Goal: Task Accomplishment & Management: Use online tool/utility

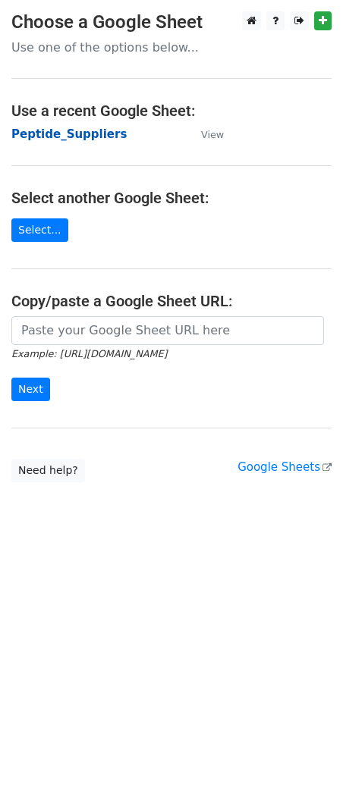
click at [80, 137] on strong "Peptide_Suppliers" at bounding box center [68, 134] width 115 height 14
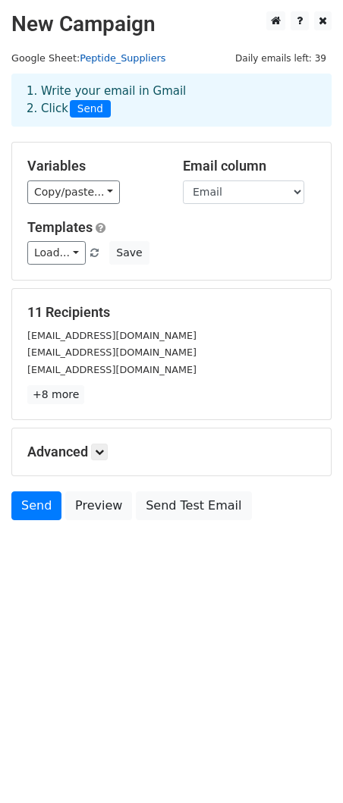
click at [98, 57] on link "Peptide_Suppliers" at bounding box center [123, 57] width 86 height 11
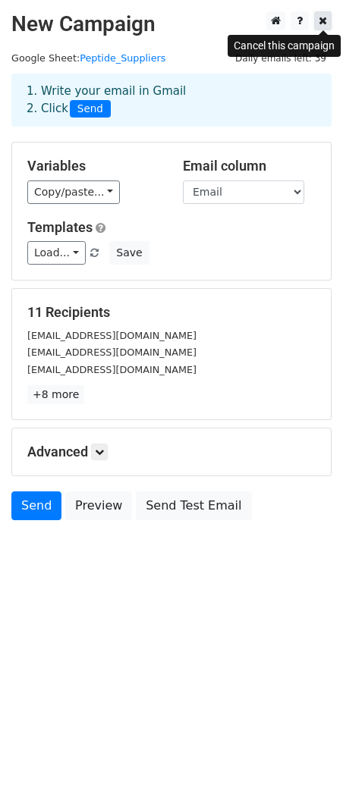
click at [319, 26] on icon at bounding box center [323, 20] width 8 height 11
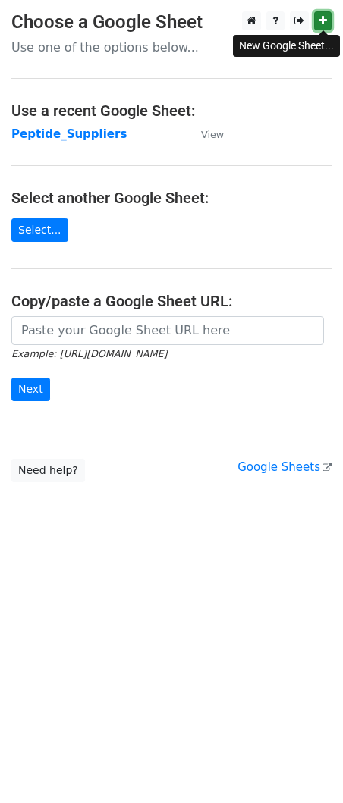
click at [320, 21] on icon at bounding box center [323, 20] width 8 height 11
click at [299, 17] on icon at bounding box center [299, 20] width 10 height 11
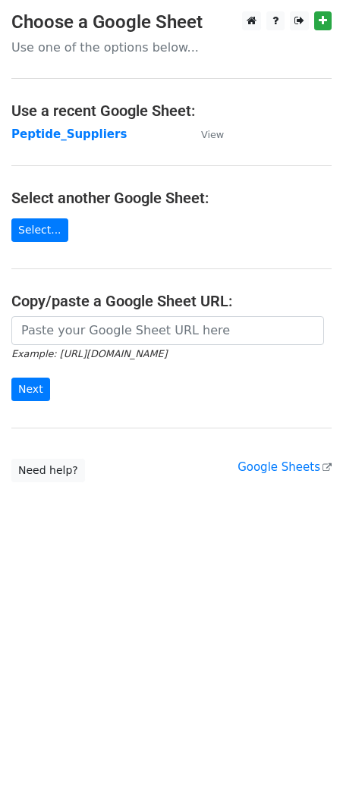
click at [63, 47] on p "Use one of the options below..." at bounding box center [171, 47] width 320 height 16
click at [64, 24] on h3 "Choose a Google Sheet" at bounding box center [171, 22] width 320 height 22
click at [146, 23] on h3 "Choose a Google Sheet" at bounding box center [171, 22] width 320 height 22
click at [164, 23] on h3 "Choose a Google Sheet" at bounding box center [171, 22] width 320 height 22
drag, startPoint x: 108, startPoint y: 47, endPoint x: 46, endPoint y: 52, distance: 63.1
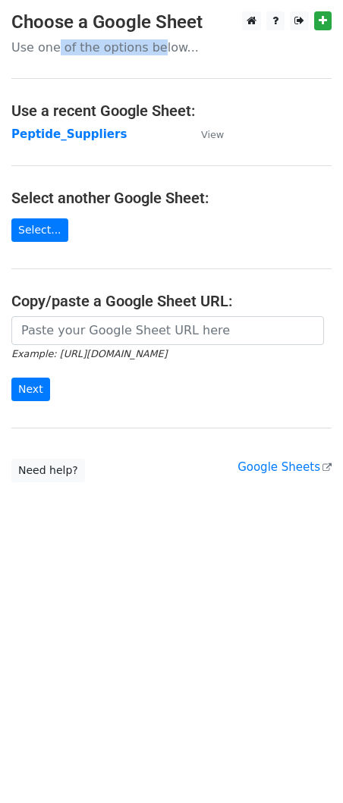
click at [52, 47] on p "Use one of the options below..." at bounding box center [171, 47] width 320 height 16
click at [42, 230] on link "Select..." at bounding box center [39, 230] width 57 height 24
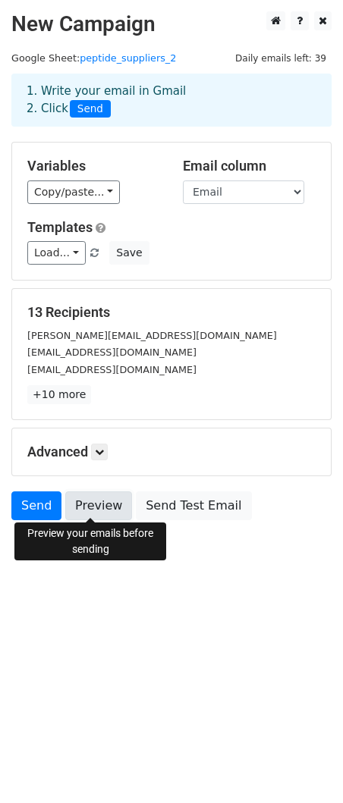
click at [94, 507] on link "Preview" at bounding box center [98, 505] width 67 height 29
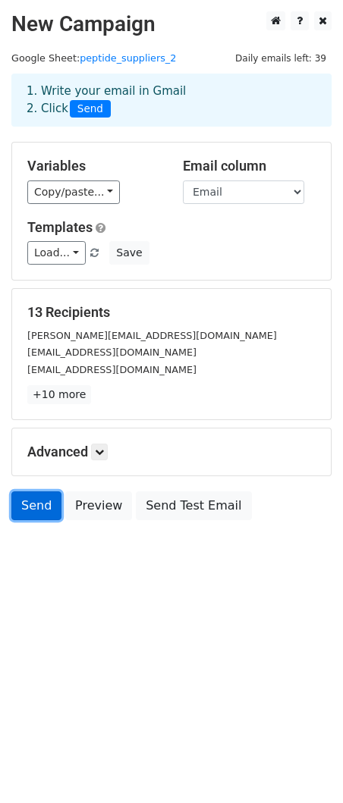
click at [37, 502] on link "Send" at bounding box center [36, 505] width 50 height 29
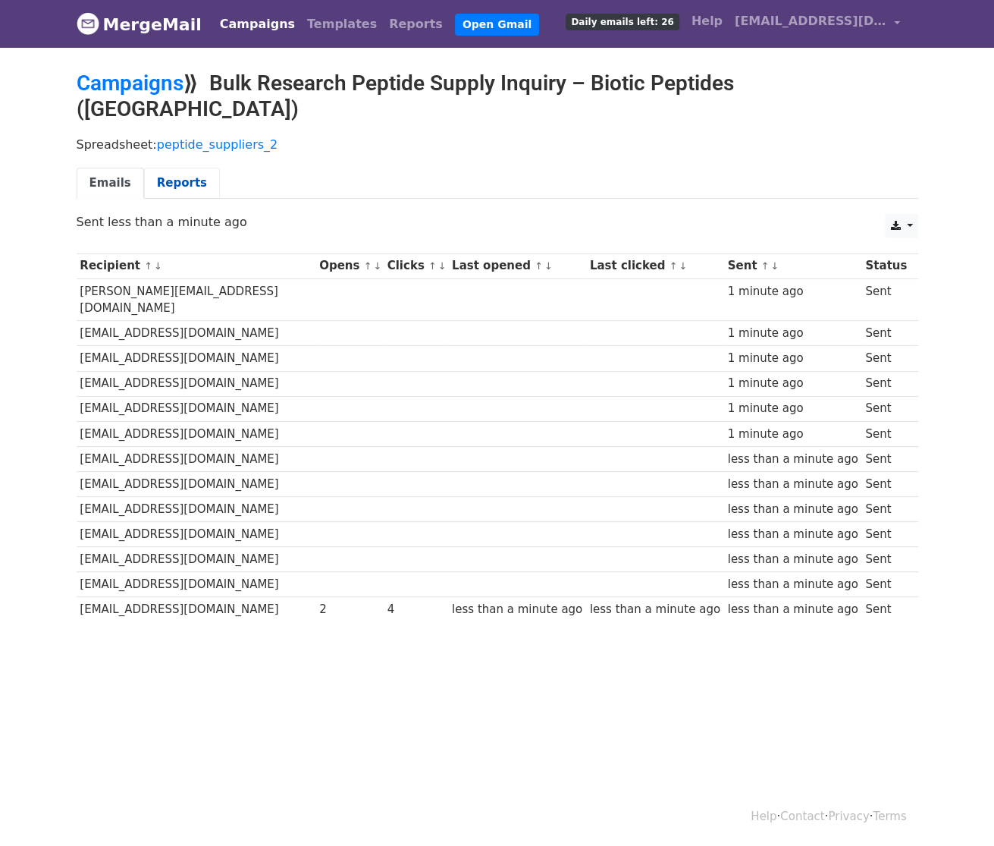
click at [156, 168] on link "Reports" at bounding box center [182, 183] width 76 height 31
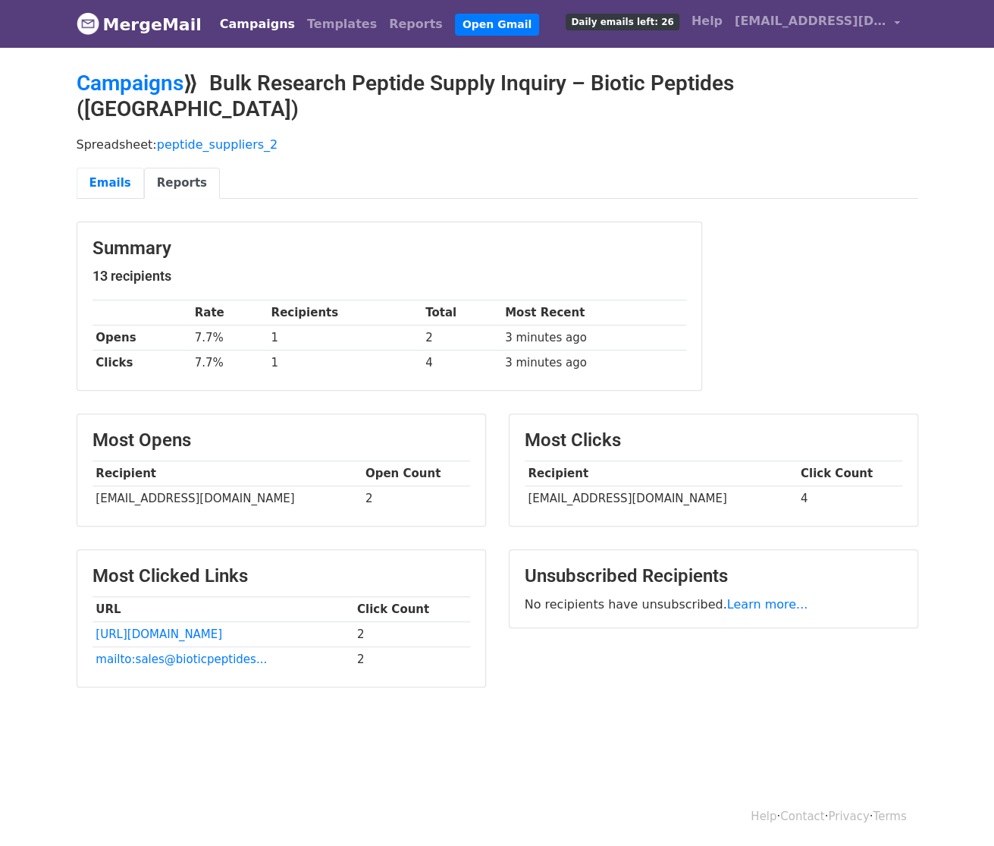
click at [111, 168] on link "Emails" at bounding box center [110, 183] width 67 height 31
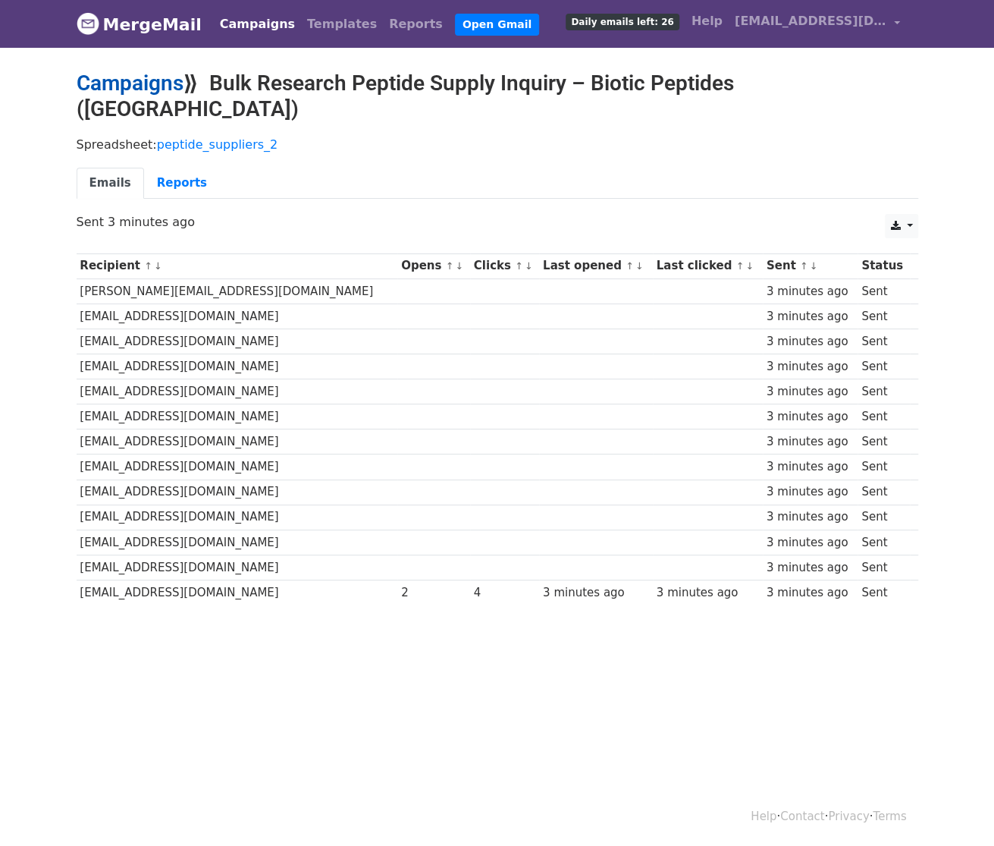
click at [138, 86] on link "Campaigns" at bounding box center [130, 83] width 107 height 25
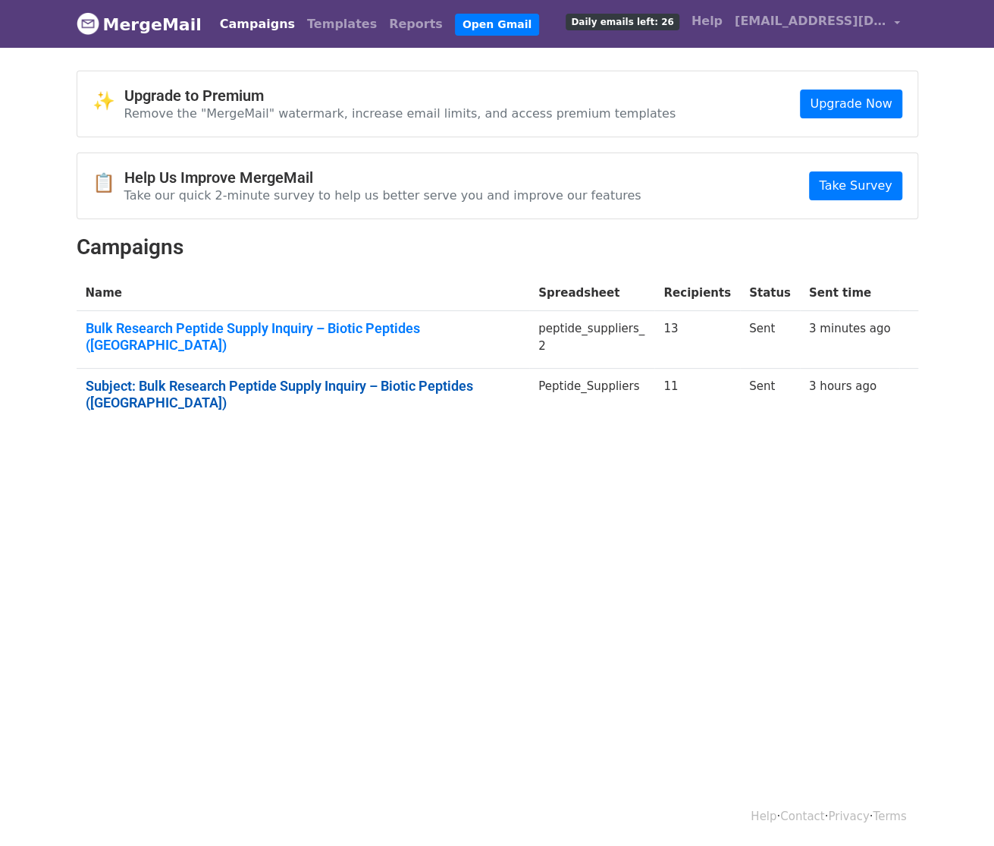
click at [364, 378] on link "Subject: Bulk Research Peptide Supply Inquiry – Biotic Peptides (Canada)" at bounding box center [303, 394] width 435 height 33
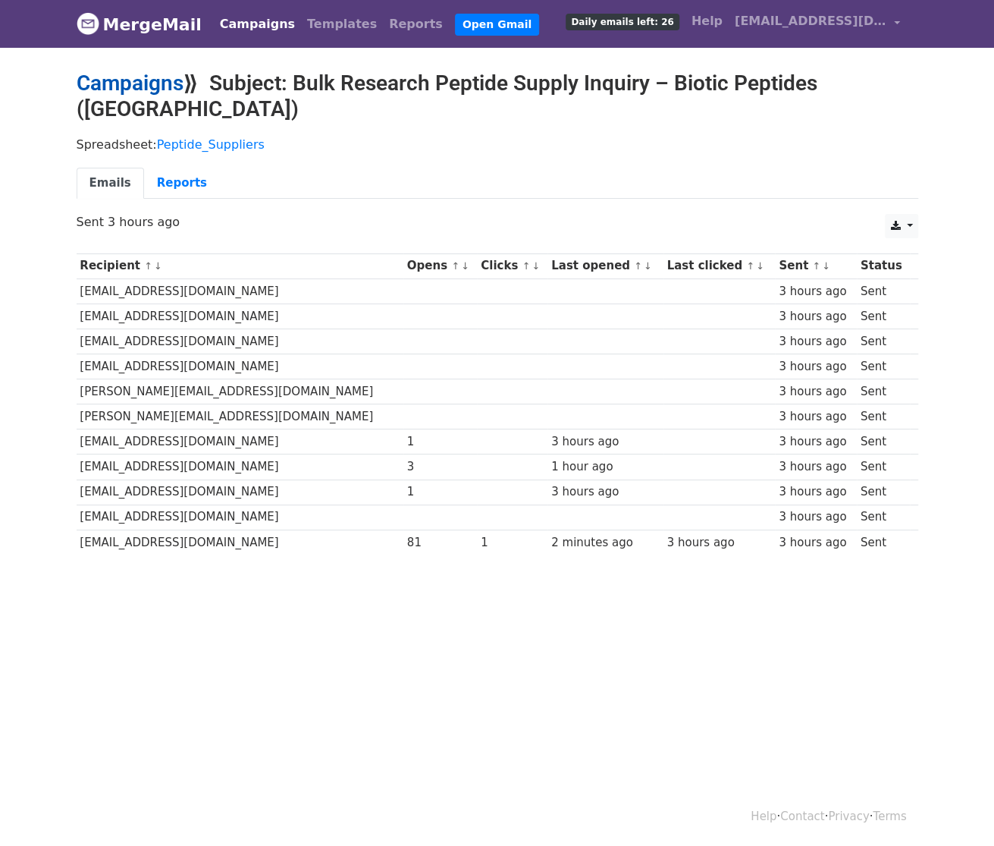
click at [136, 87] on link "Campaigns" at bounding box center [130, 83] width 107 height 25
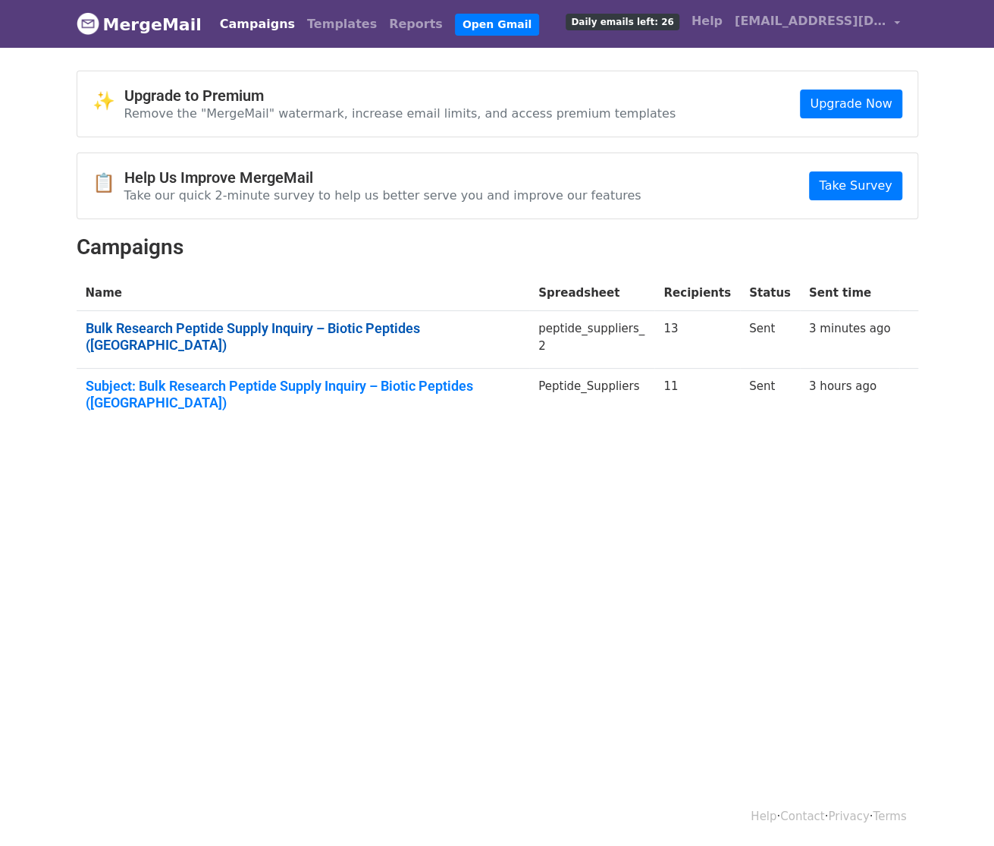
click at [292, 323] on link "Bulk Research Peptide Supply Inquiry – Biotic Peptides ([GEOGRAPHIC_DATA])" at bounding box center [303, 336] width 435 height 33
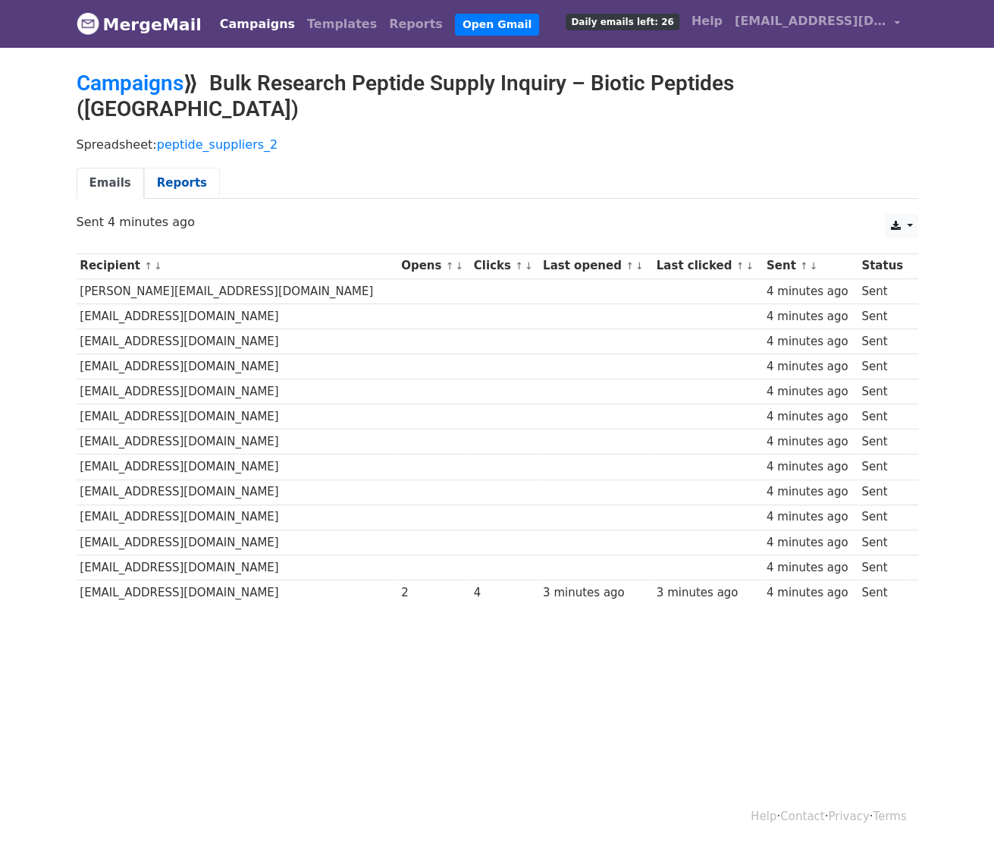
click at [165, 168] on link "Reports" at bounding box center [182, 183] width 76 height 31
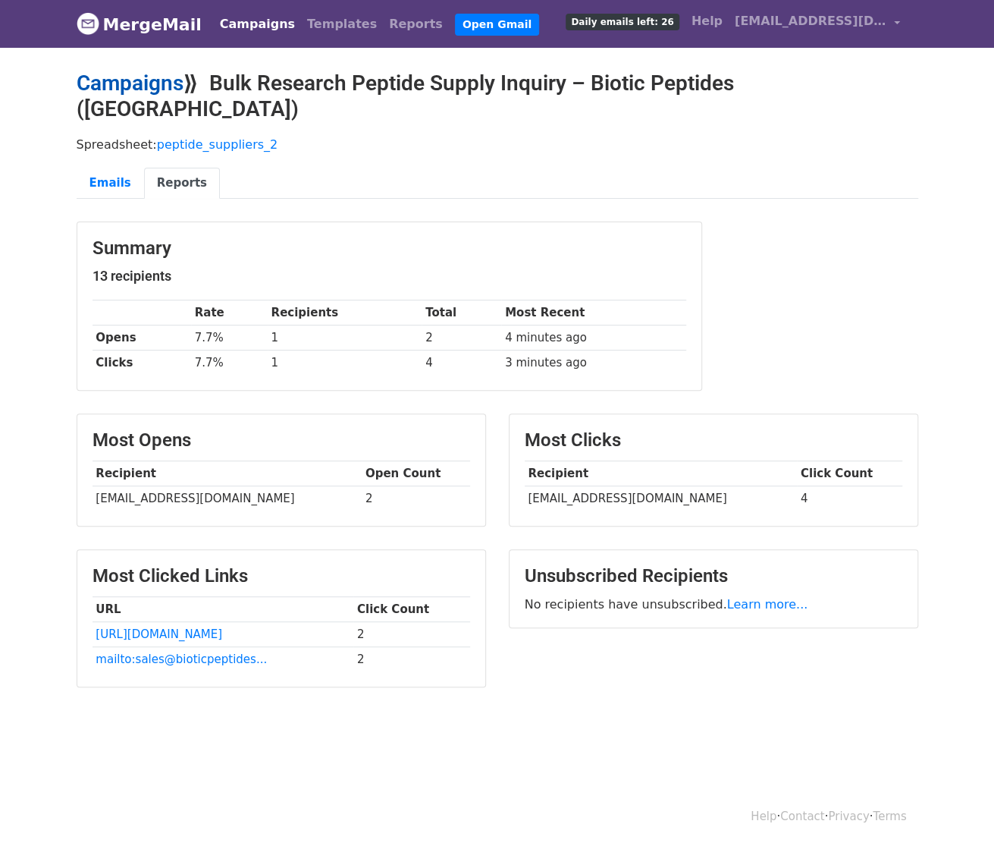
click at [108, 84] on link "Campaigns" at bounding box center [130, 83] width 107 height 25
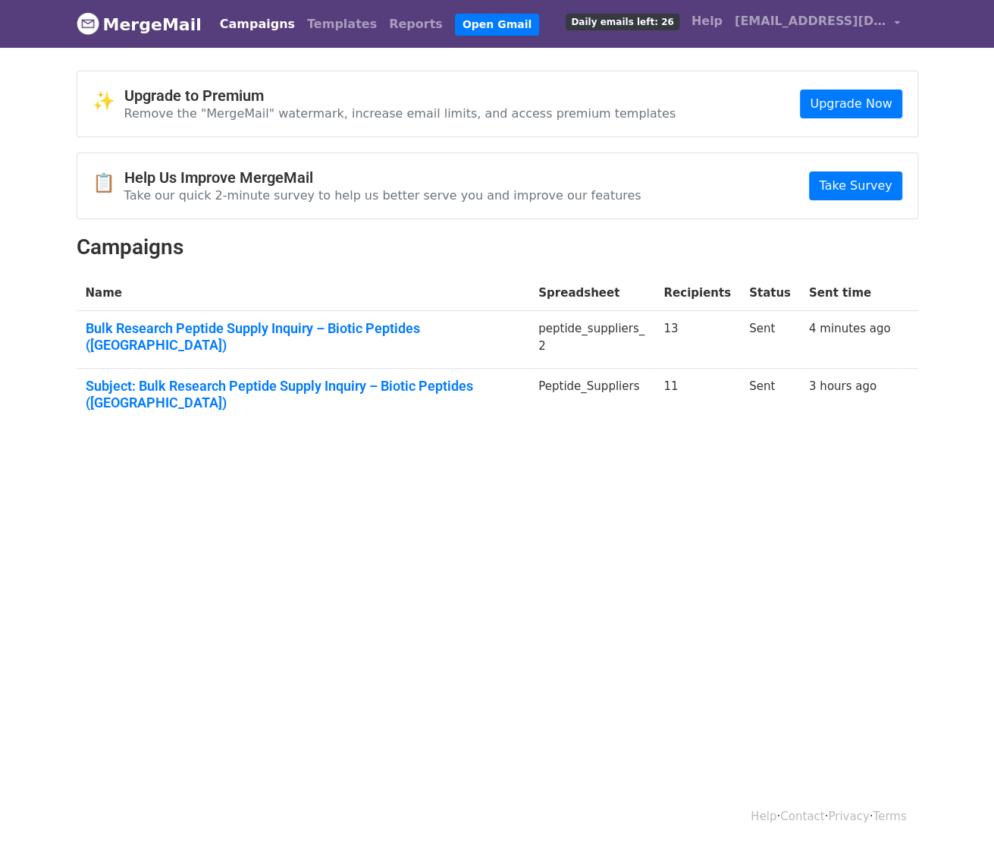
click at [252, 517] on html "MergeMail Campaigns Templates Reports Open Gmail Daily emails left: 26 Help [EM…" at bounding box center [497, 423] width 994 height 846
click at [312, 476] on html "MergeMail Campaigns Templates Reports Open Gmail Daily emails left: 26 Help [EM…" at bounding box center [497, 423] width 994 height 846
